Goal: Find specific page/section

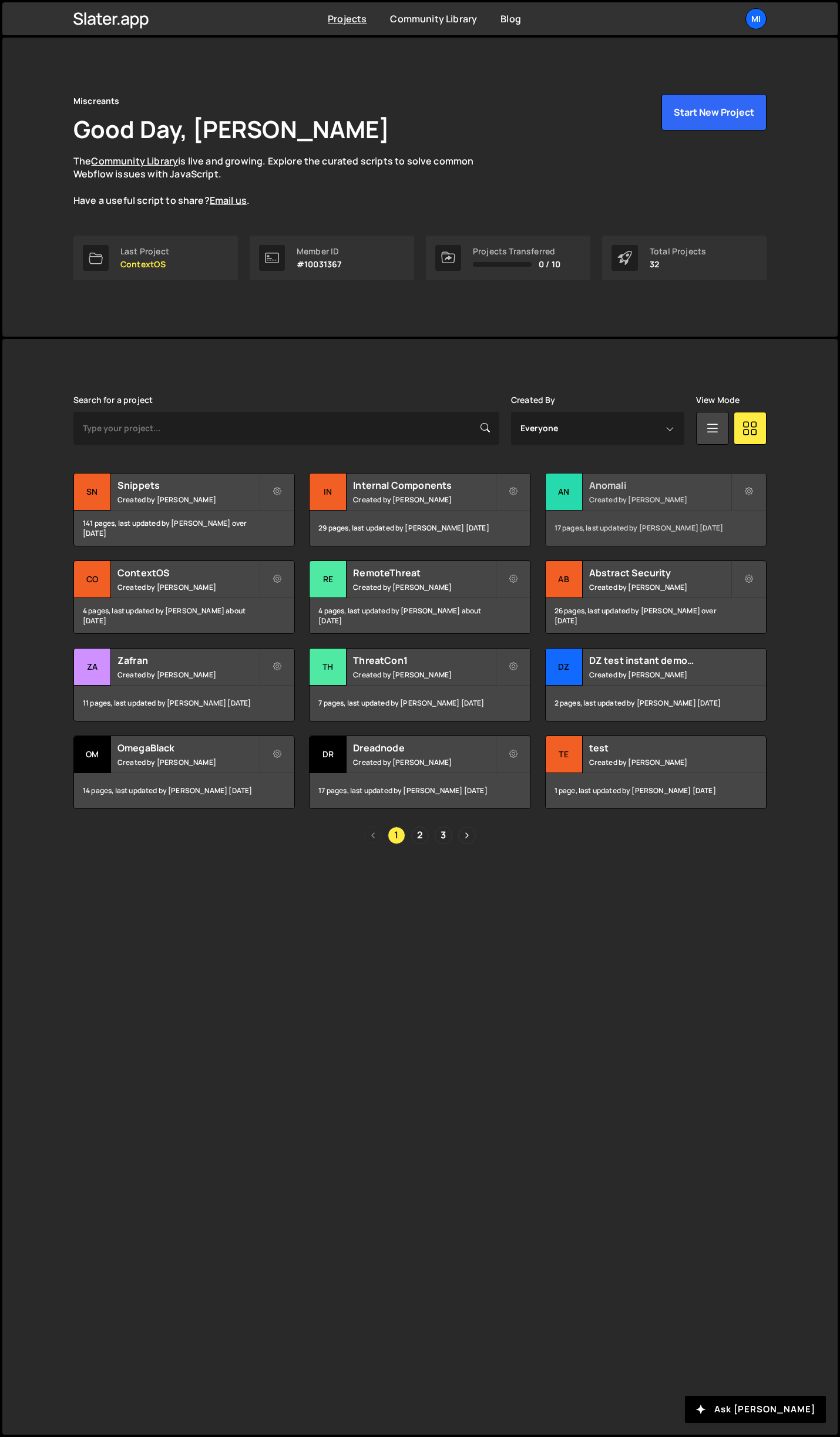
click at [718, 486] on h2 "Anomali" at bounding box center [659, 485] width 141 height 13
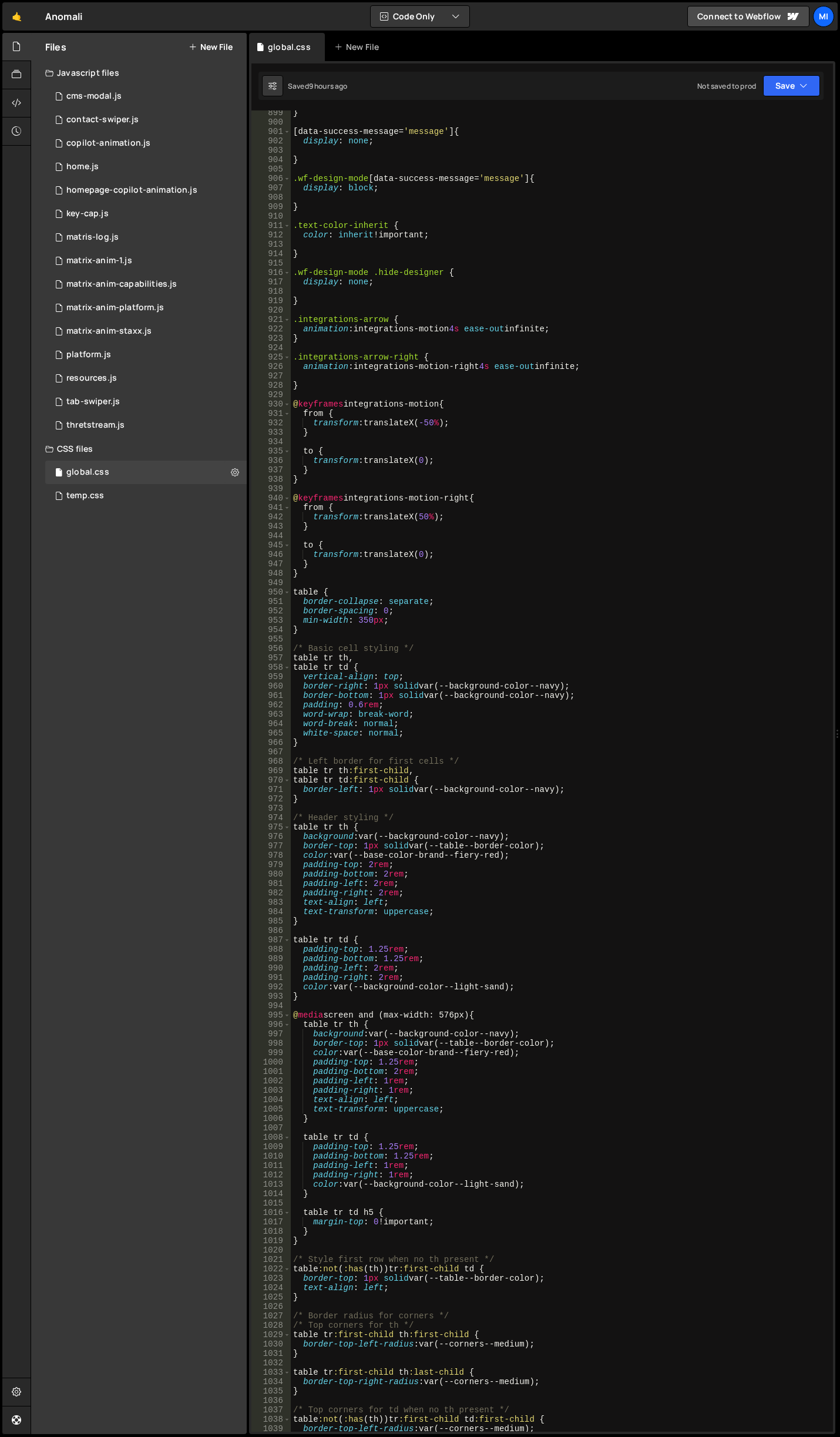
scroll to position [9410, 0]
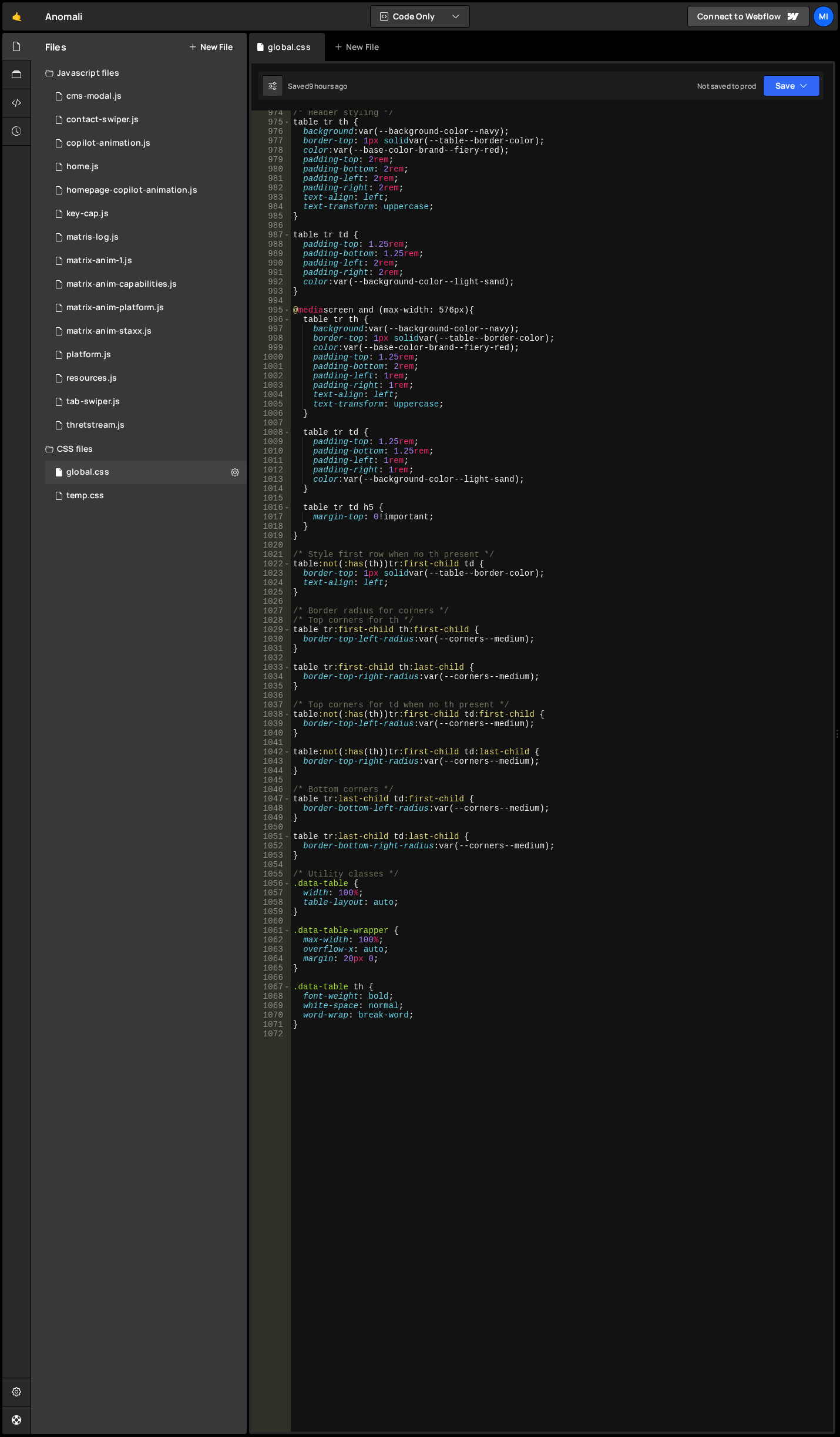
click at [563, 862] on div "/* Header styling */ table tr th { background : var(--background-color--navy) ;…" at bounding box center [559, 778] width 538 height 1340
click at [560, 777] on div "/* Header styling */ table tr th { background : var(--background-color--navy) ;…" at bounding box center [559, 778] width 538 height 1340
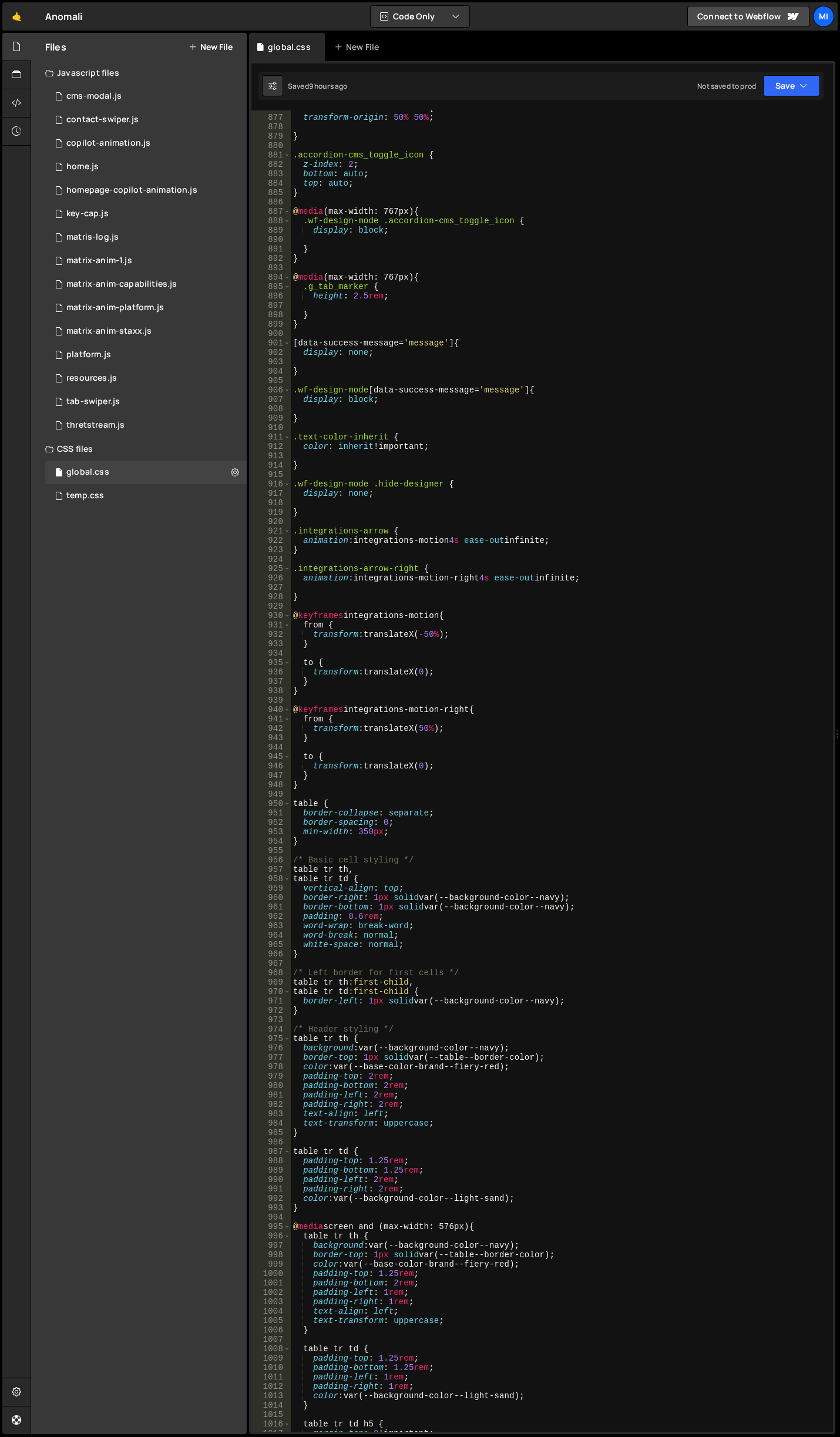
scroll to position [8494, 0]
click at [561, 628] on div ".accordion-horizontal-line { transform-origin : 50 % 50 % ; } .accordion-cms_to…" at bounding box center [559, 773] width 538 height 1340
type textarea "from {"
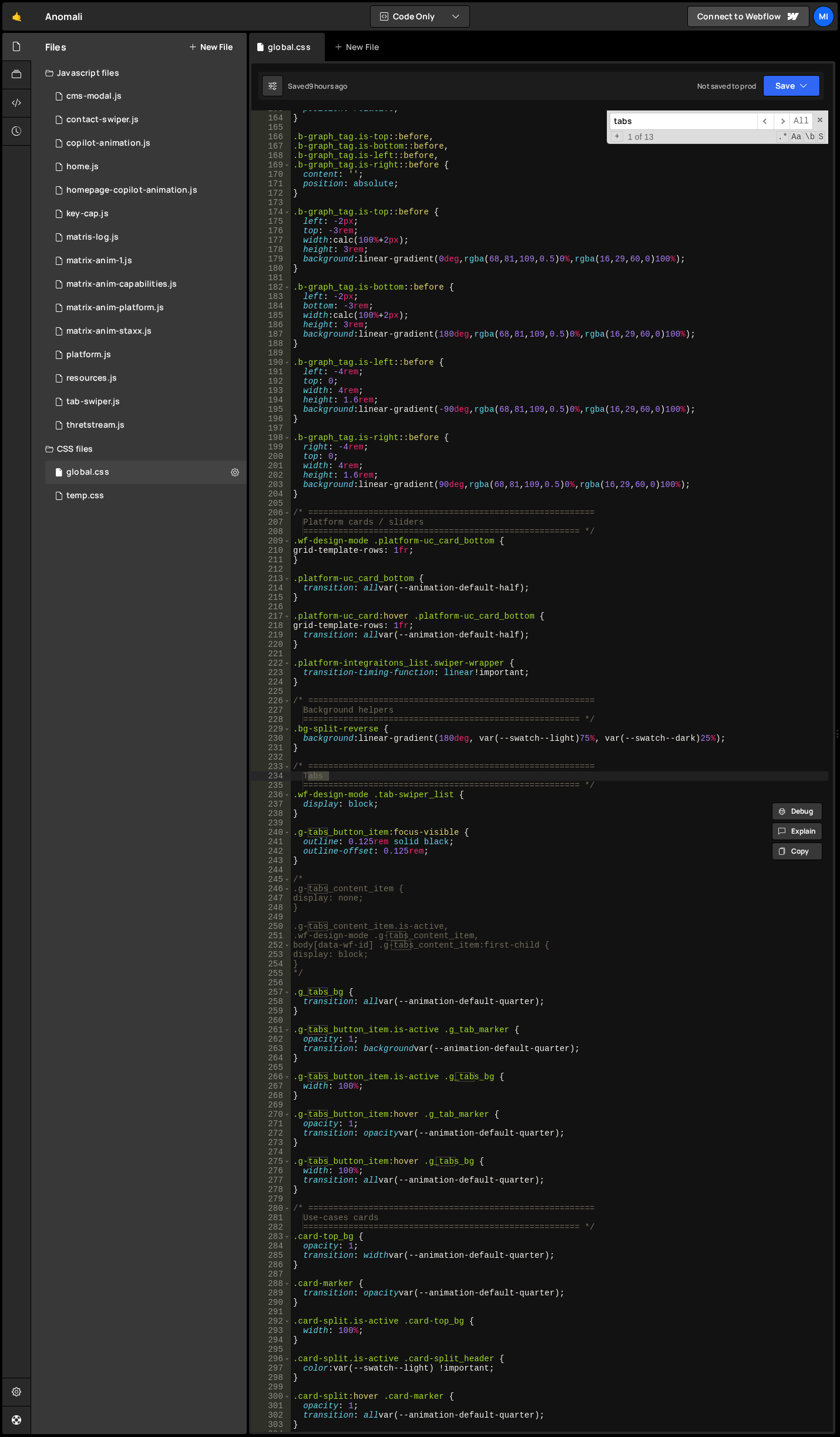
scroll to position [1661, 0]
type input "tabs"
click at [343, 867] on div "position : relative ; } .b-graph_tag.is-top : :before , .b-graph_tag.is-bottom …" at bounding box center [559, 773] width 538 height 1340
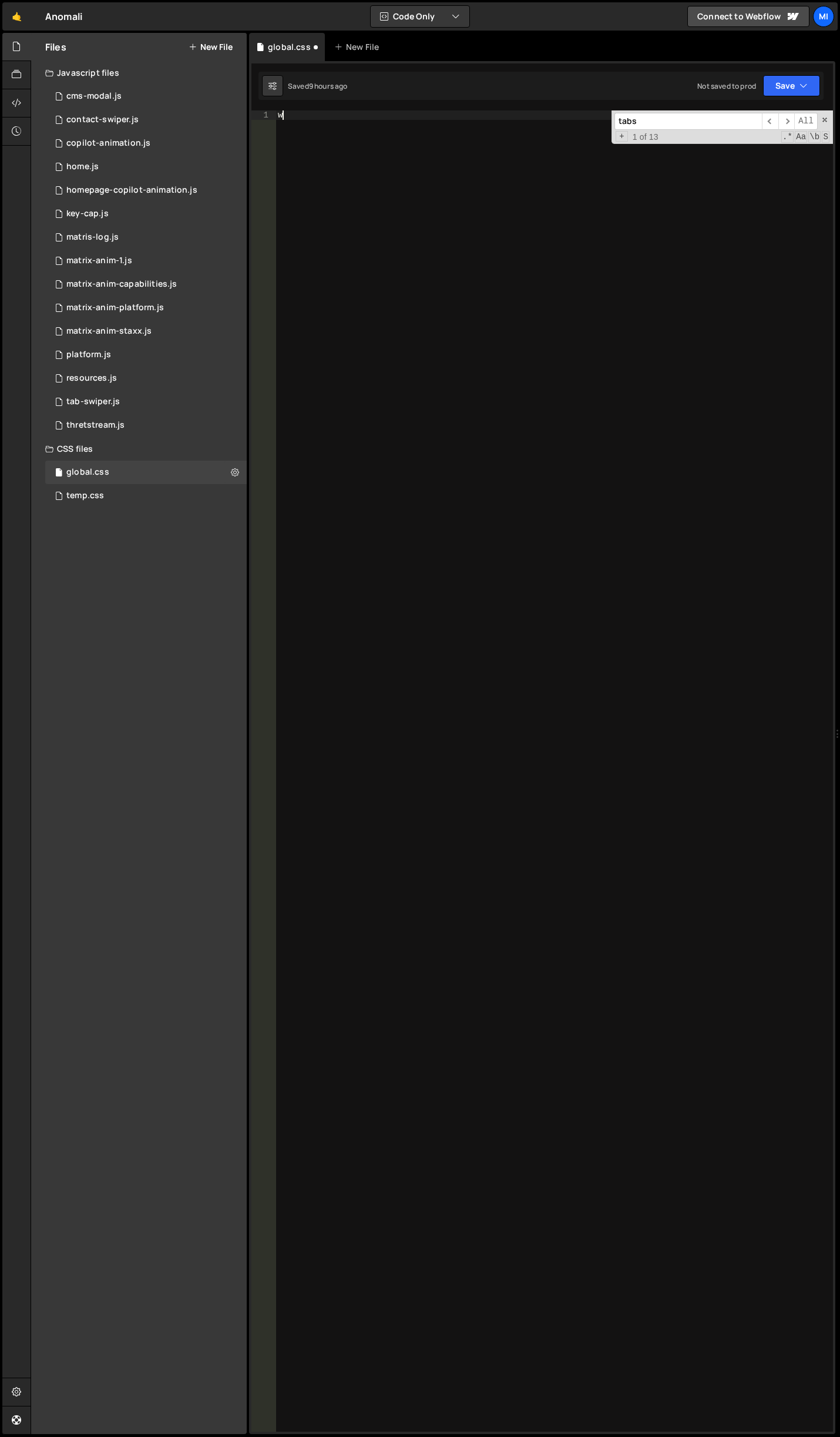
type textarea "}"
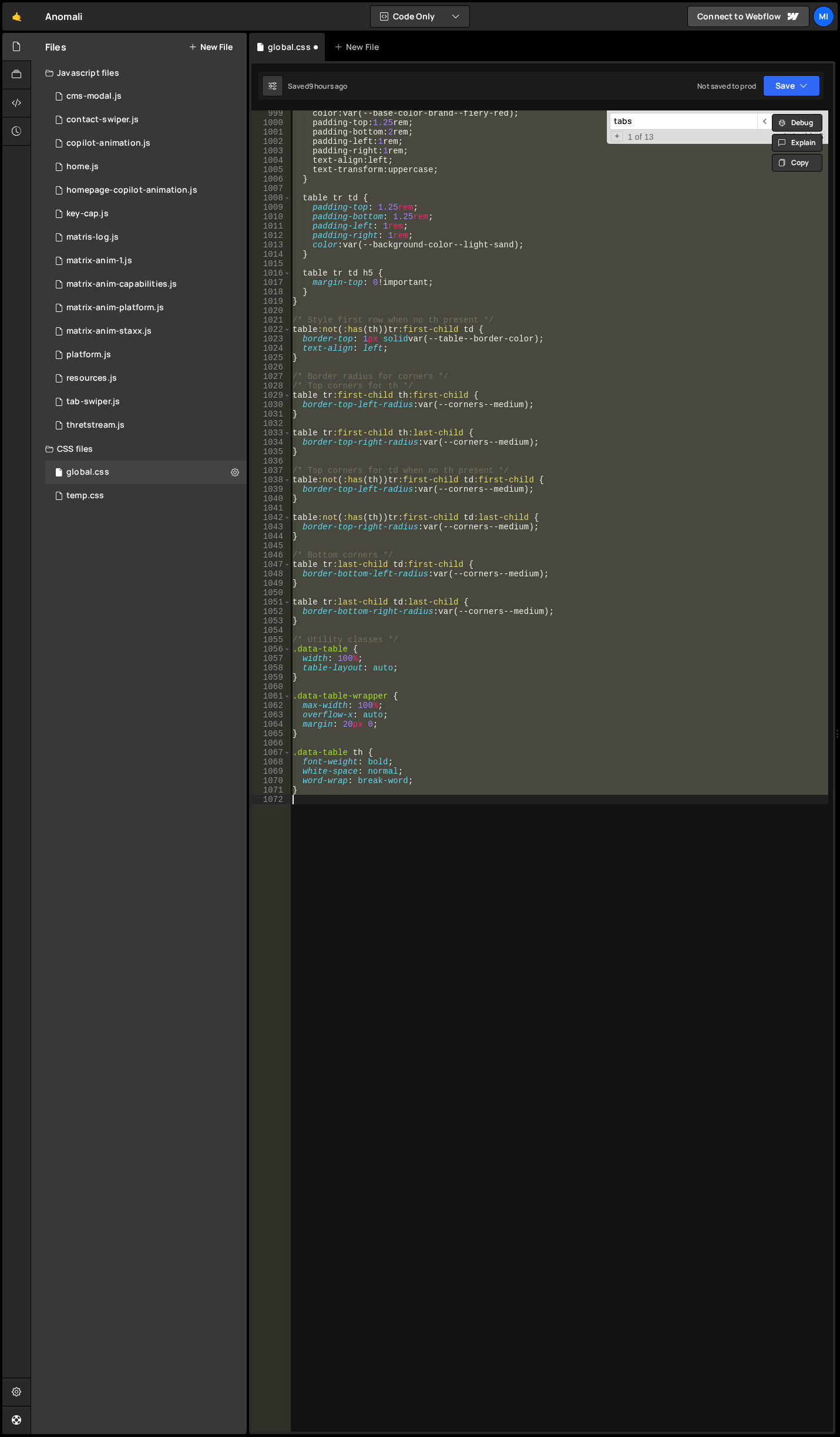
scroll to position [9645, 0]
click at [438, 877] on div "color : var(--base-color-brand--fiery-red) ; padding-top : 1.25 rem ; padding-b…" at bounding box center [559, 771] width 538 height 1321
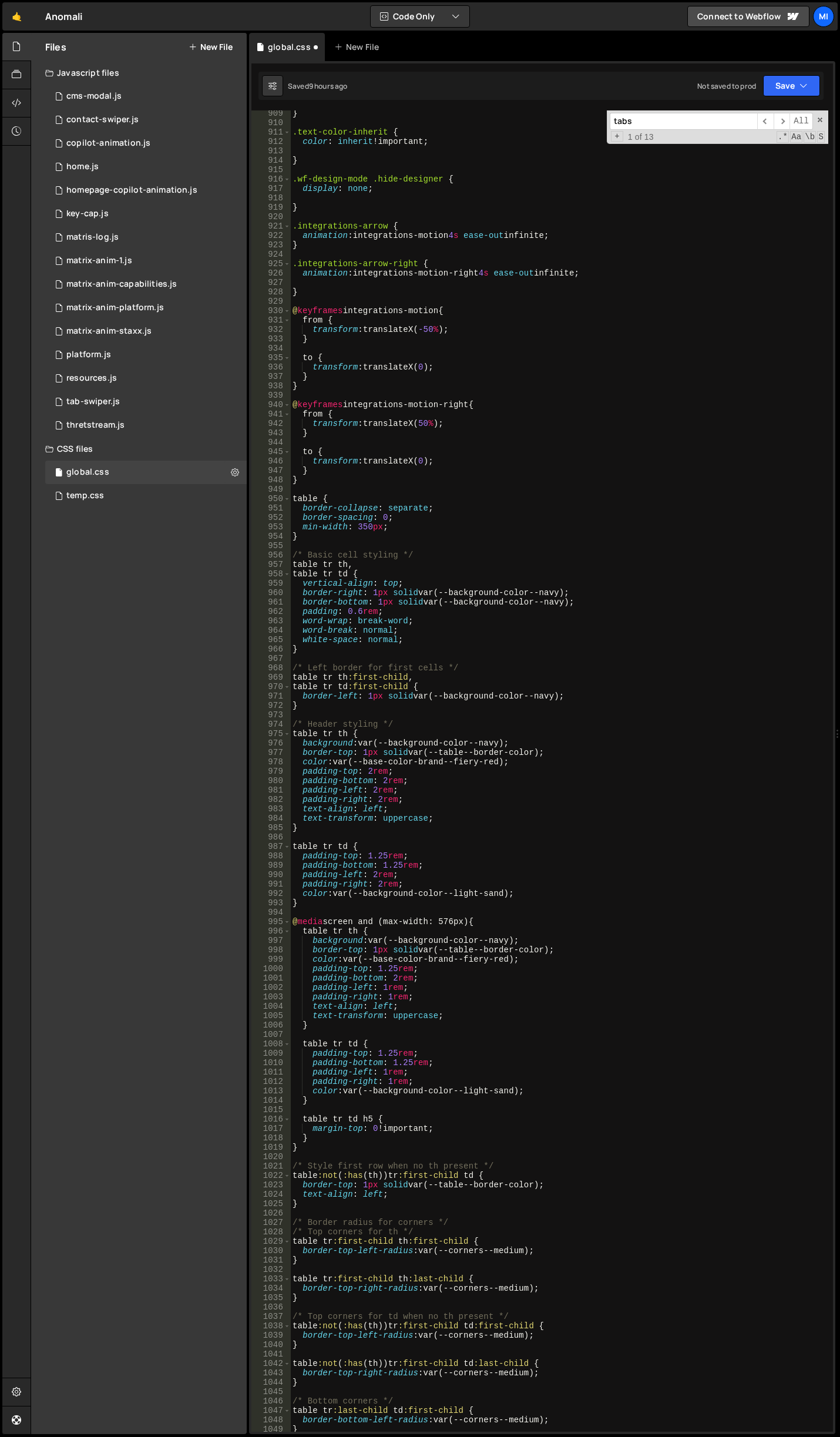
scroll to position [8799, 0]
click at [641, 109] on div "909 910 911 912 913 914 915 916 917 918 919 920 921 922 923 924 925 926 927 928…" at bounding box center [542, 748] width 586 height 1373
click at [648, 120] on input "tabs" at bounding box center [683, 122] width 148 height 17
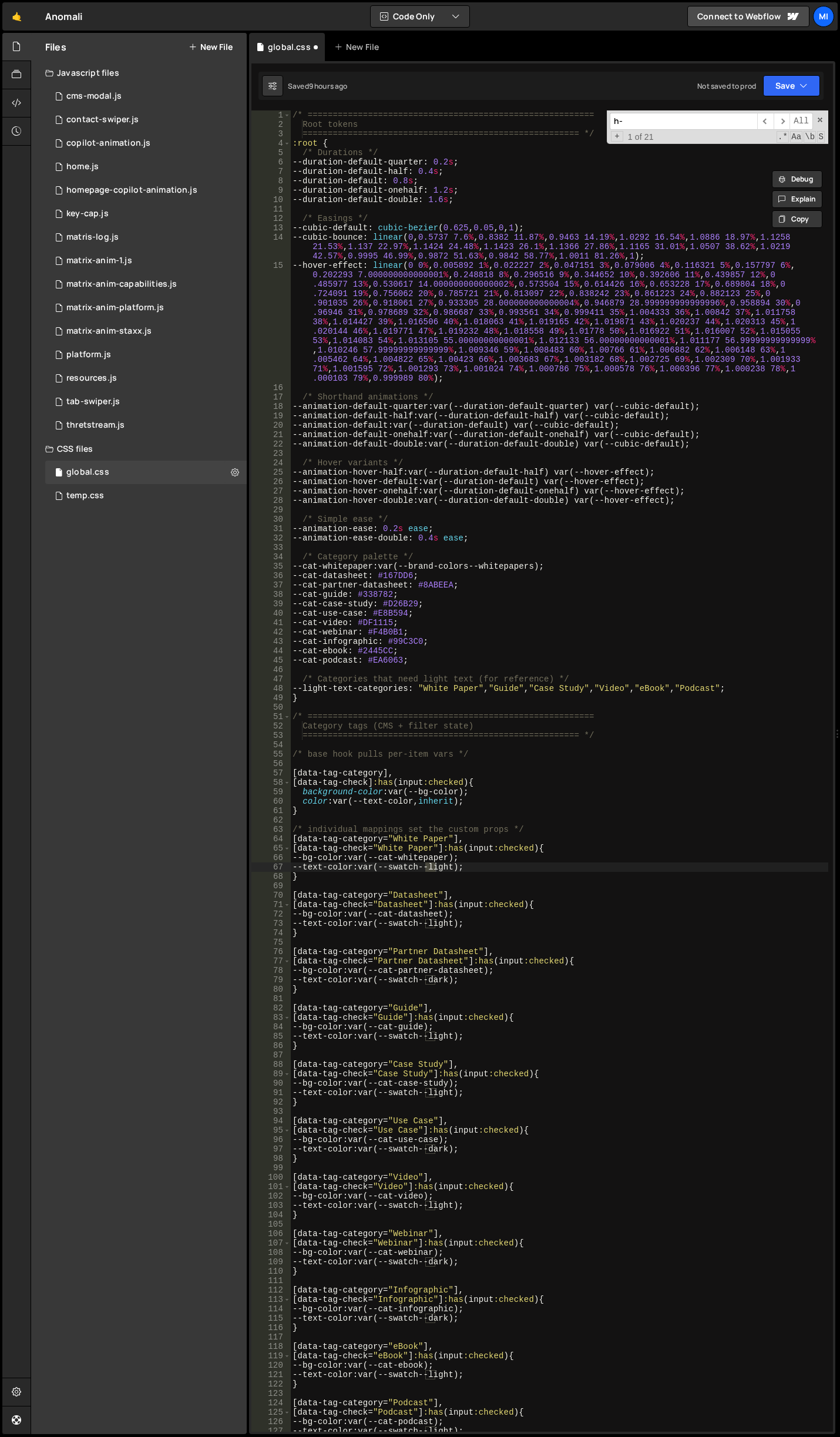
type input "h"
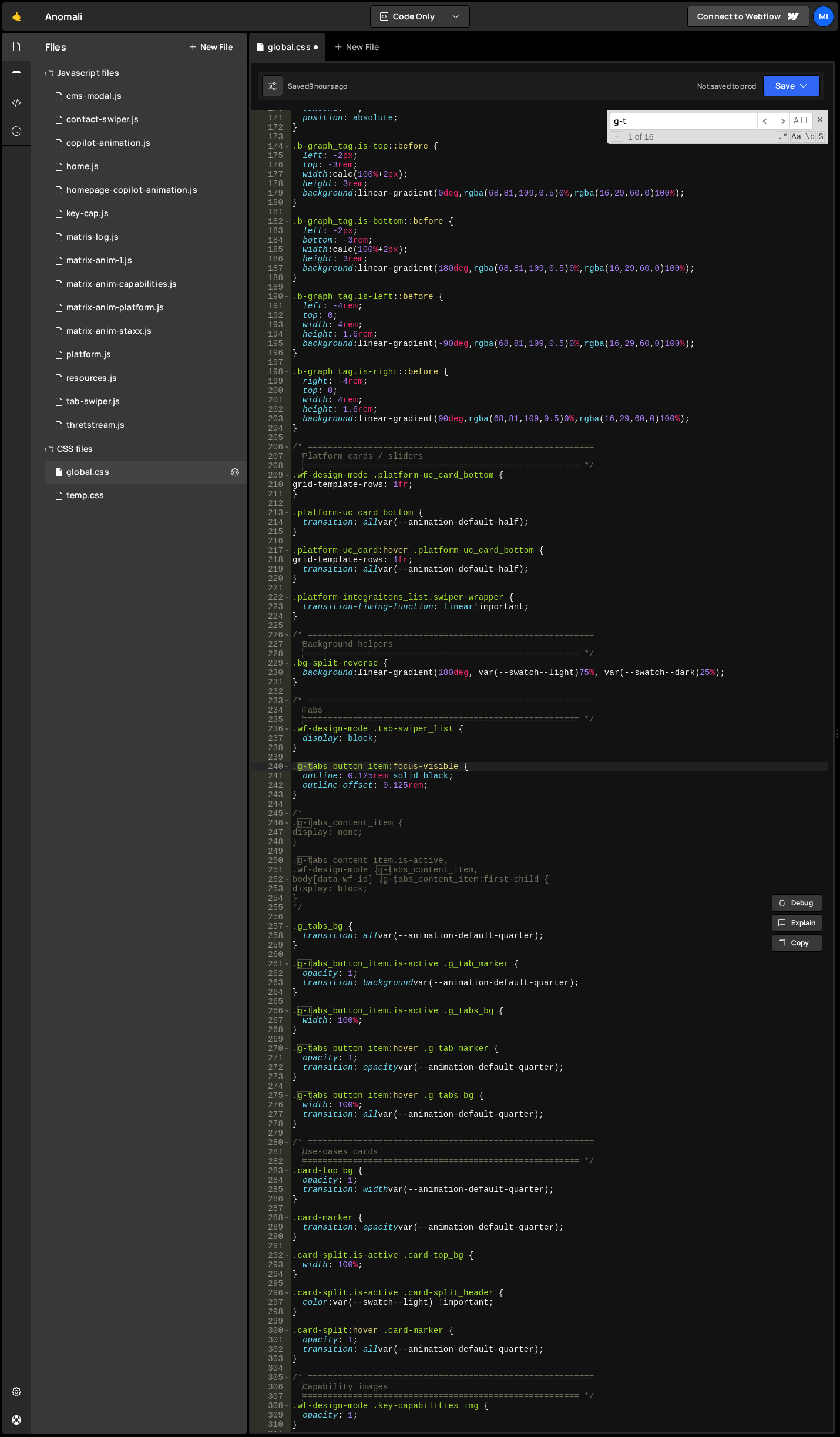
scroll to position [1727, 0]
type input "g-tabbs"
type textarea "}"
click at [431, 744] on div "content : ' ' ; position : absolute ; } .b-graph_tag.is-top : :before { left : …" at bounding box center [559, 773] width 538 height 1340
click at [639, 115] on input "g-tabbs" at bounding box center [683, 122] width 148 height 17
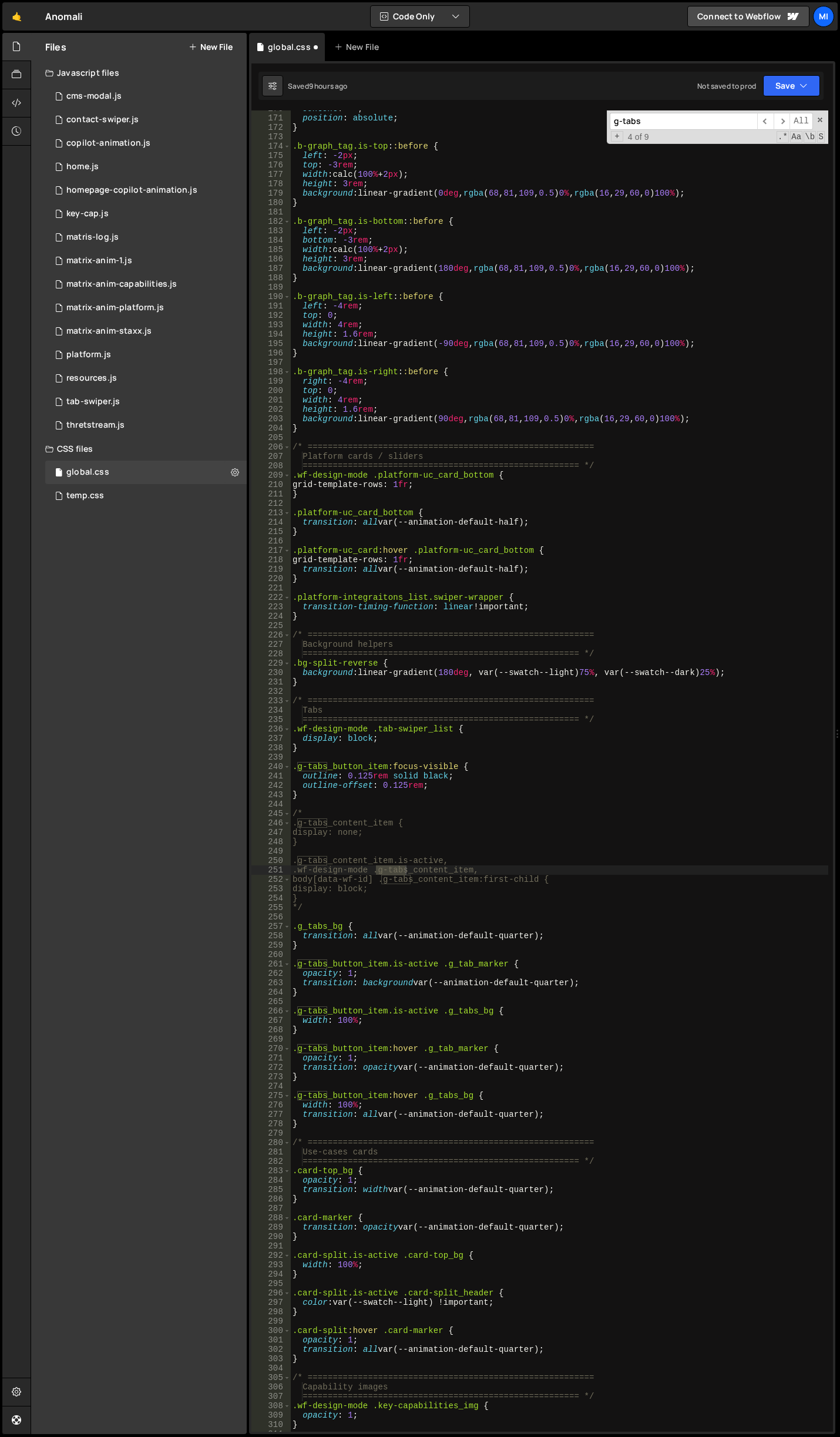
scroll to position [1833, 0]
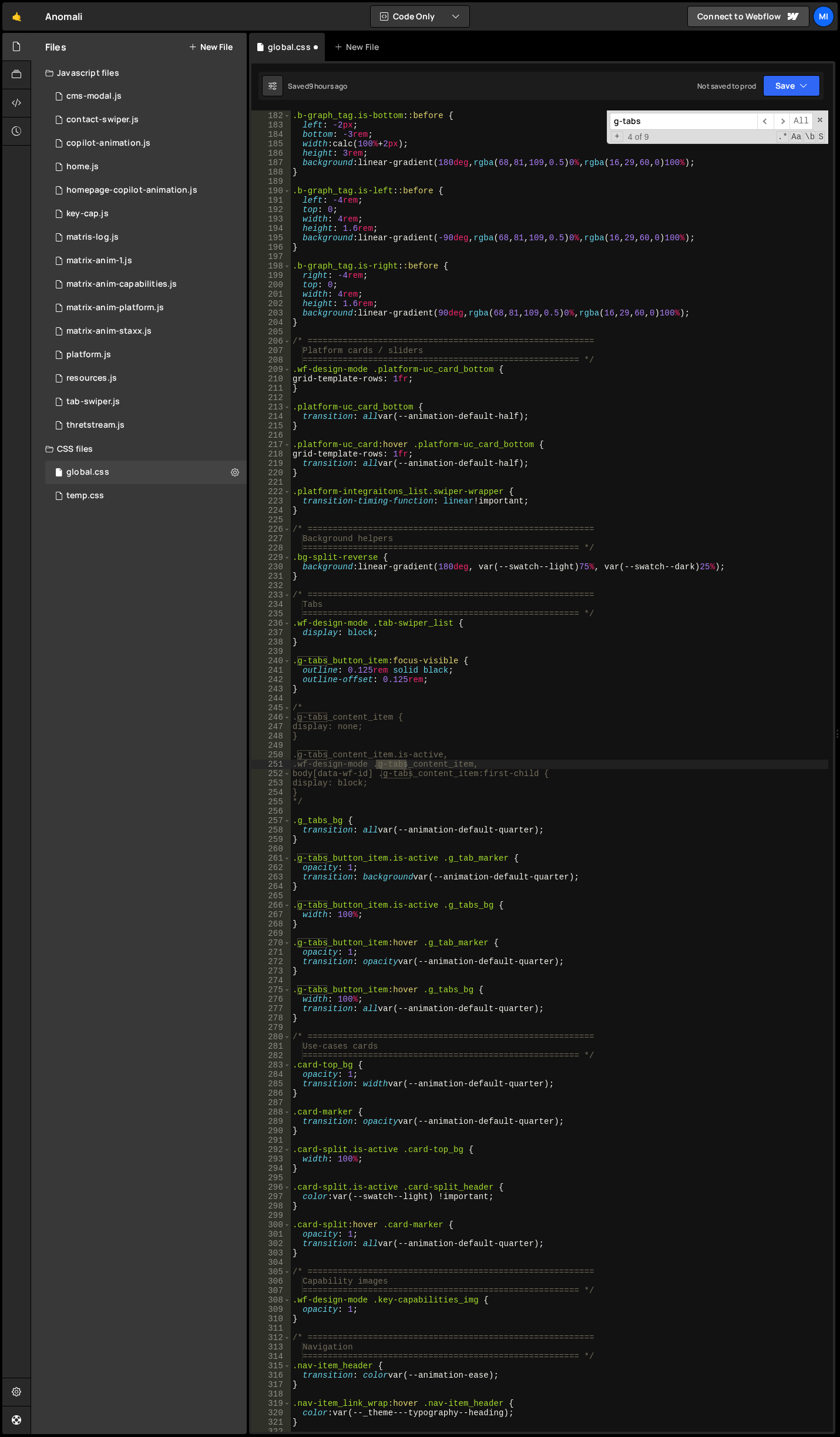
click at [693, 119] on input "g-tabs" at bounding box center [683, 122] width 148 height 17
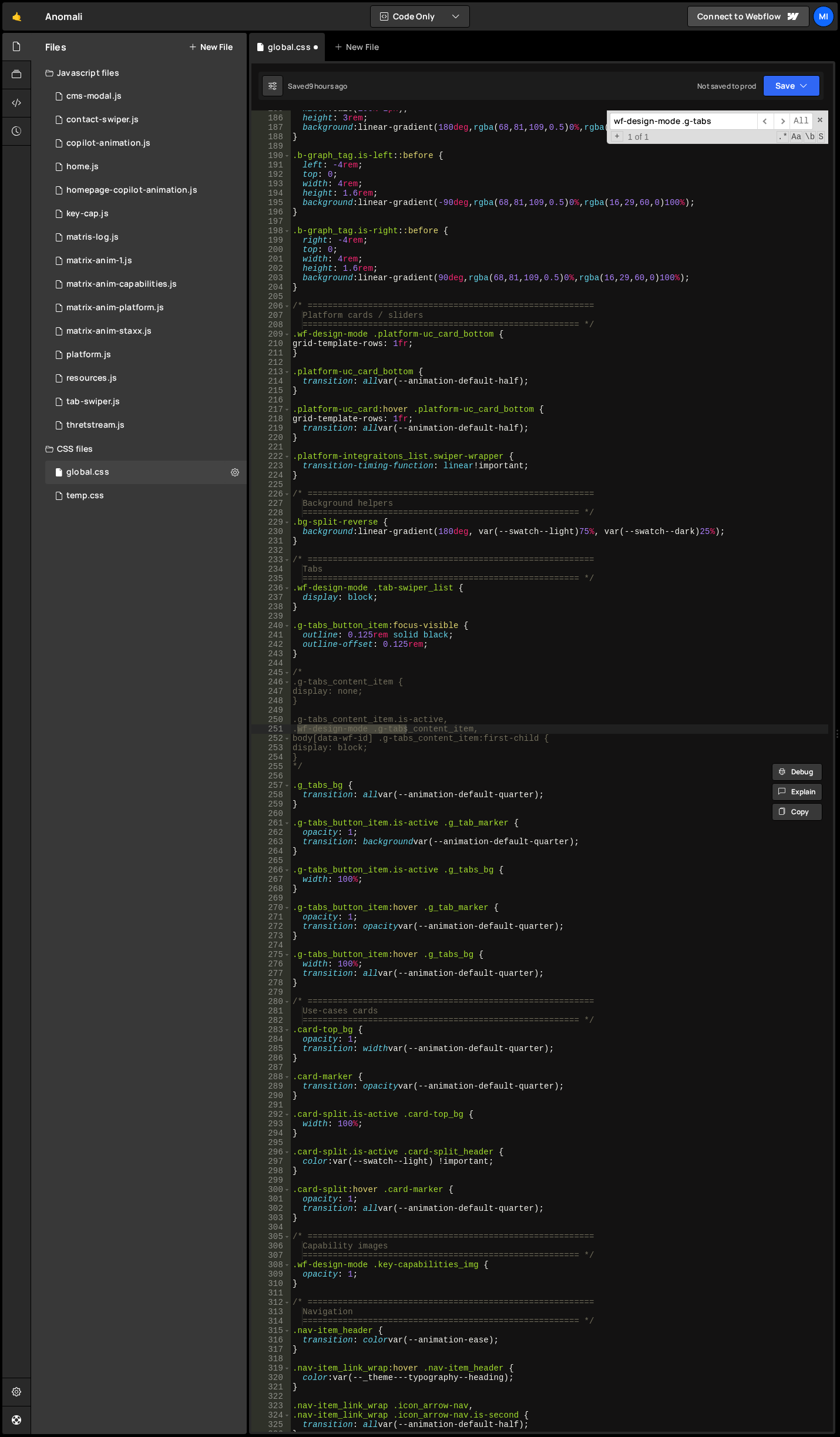
scroll to position [1973, 0]
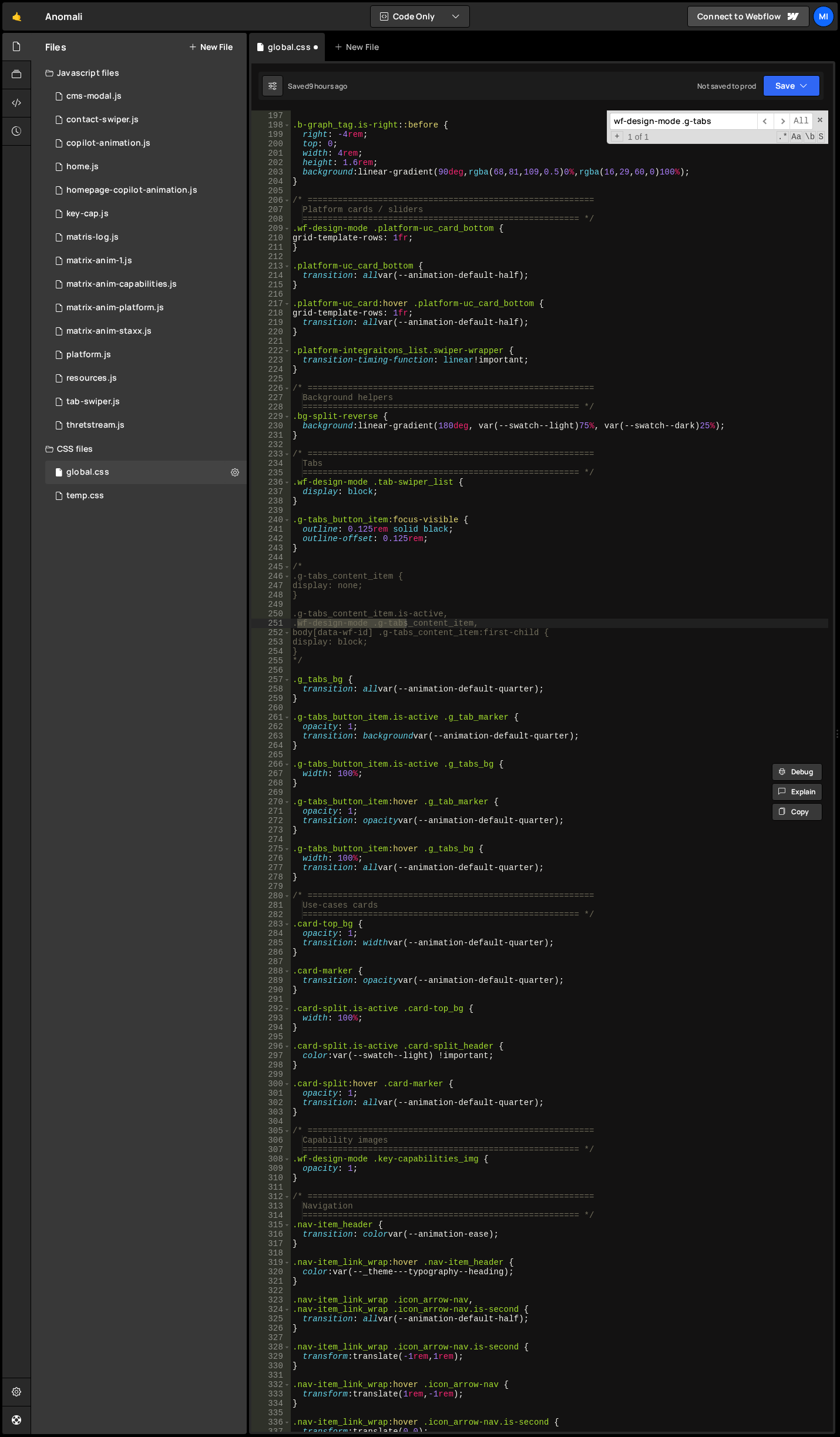
type input "wf-design-mode .g-tabs"
